Goal: Check status: Check status

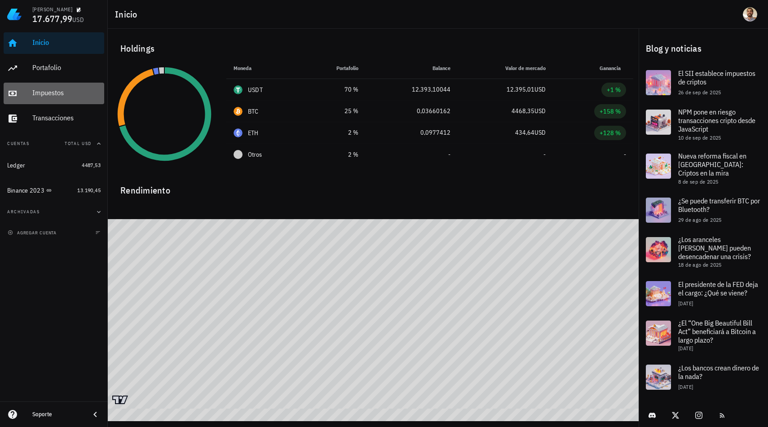
click at [63, 98] on div "Impuestos" at bounding box center [66, 93] width 68 height 20
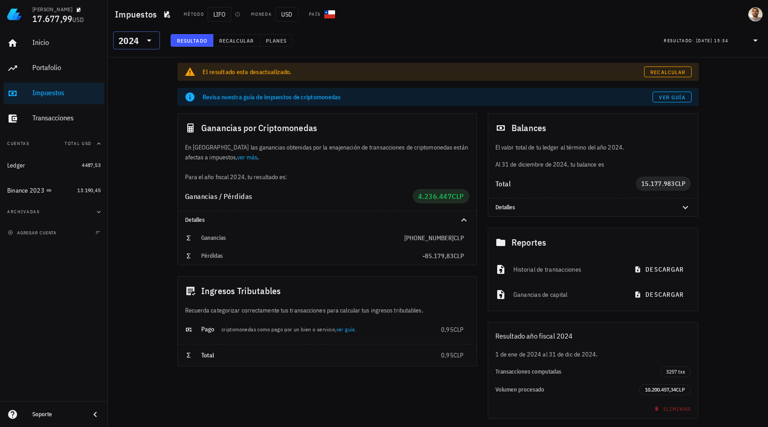
click at [155, 43] on div "​ 2024" at bounding box center [136, 40] width 47 height 18
click at [135, 63] on div "2025" at bounding box center [136, 63] width 32 height 7
